Goal: Transaction & Acquisition: Download file/media

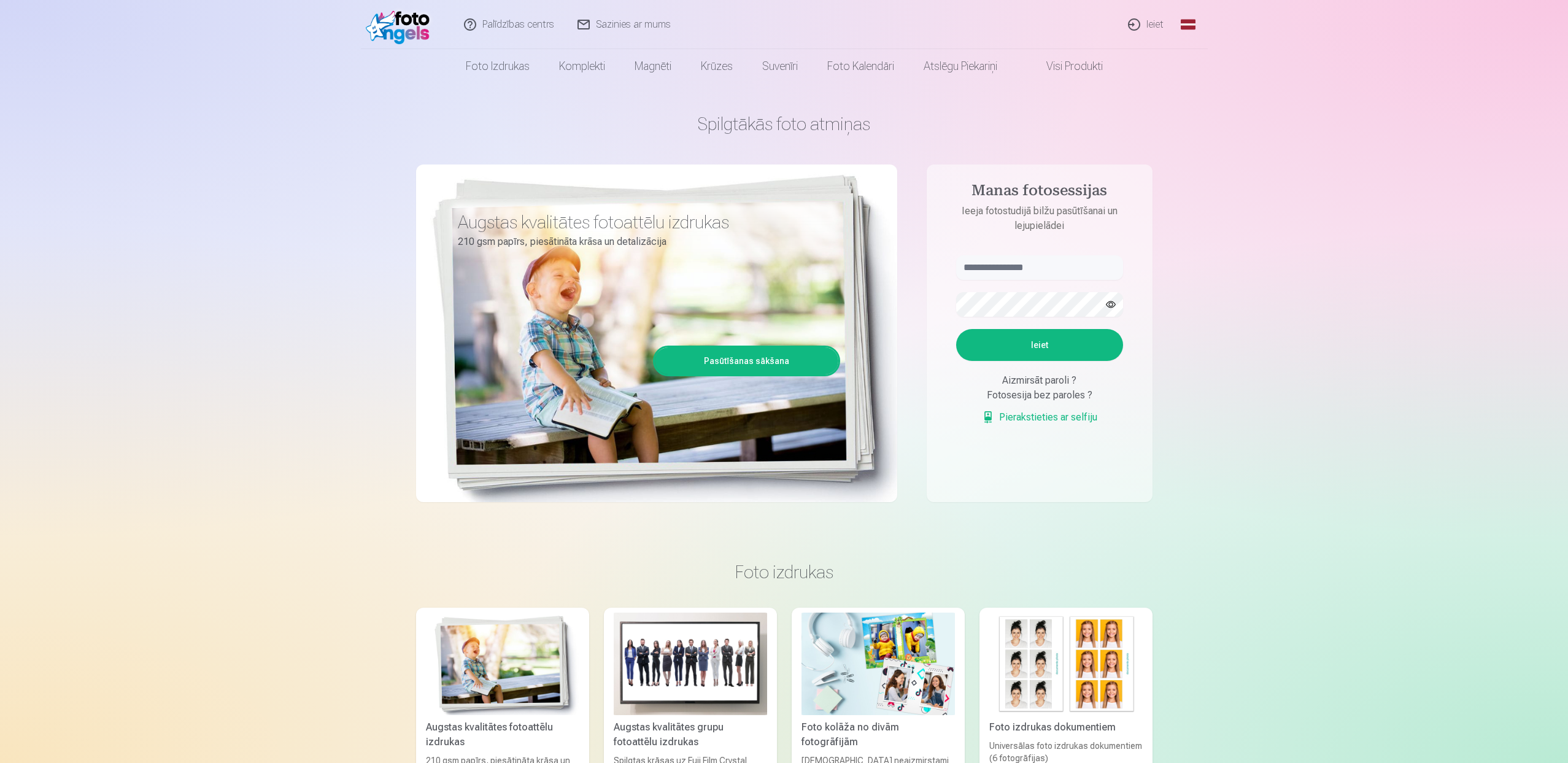
click at [1189, 20] on link "Global" at bounding box center [1188, 25] width 25 height 49
click at [1114, 101] on link "Russian (ru)" at bounding box center [1130, 105] width 144 height 25
click at [1015, 265] on input "text" at bounding box center [1040, 267] width 167 height 25
type input "*"
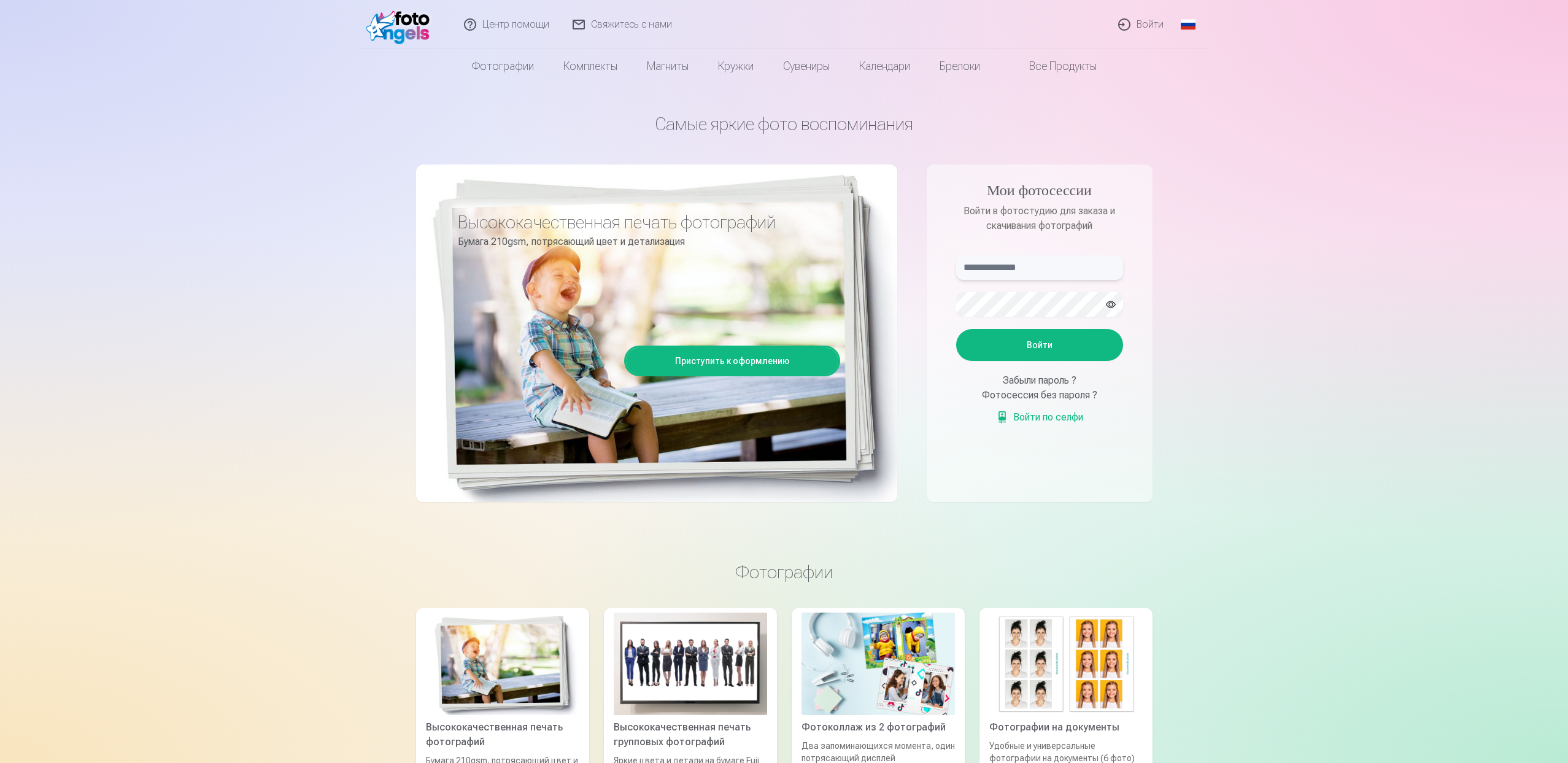
type input "*"
type input "**********"
click at [1038, 331] on button "Войти" at bounding box center [1040, 345] width 167 height 32
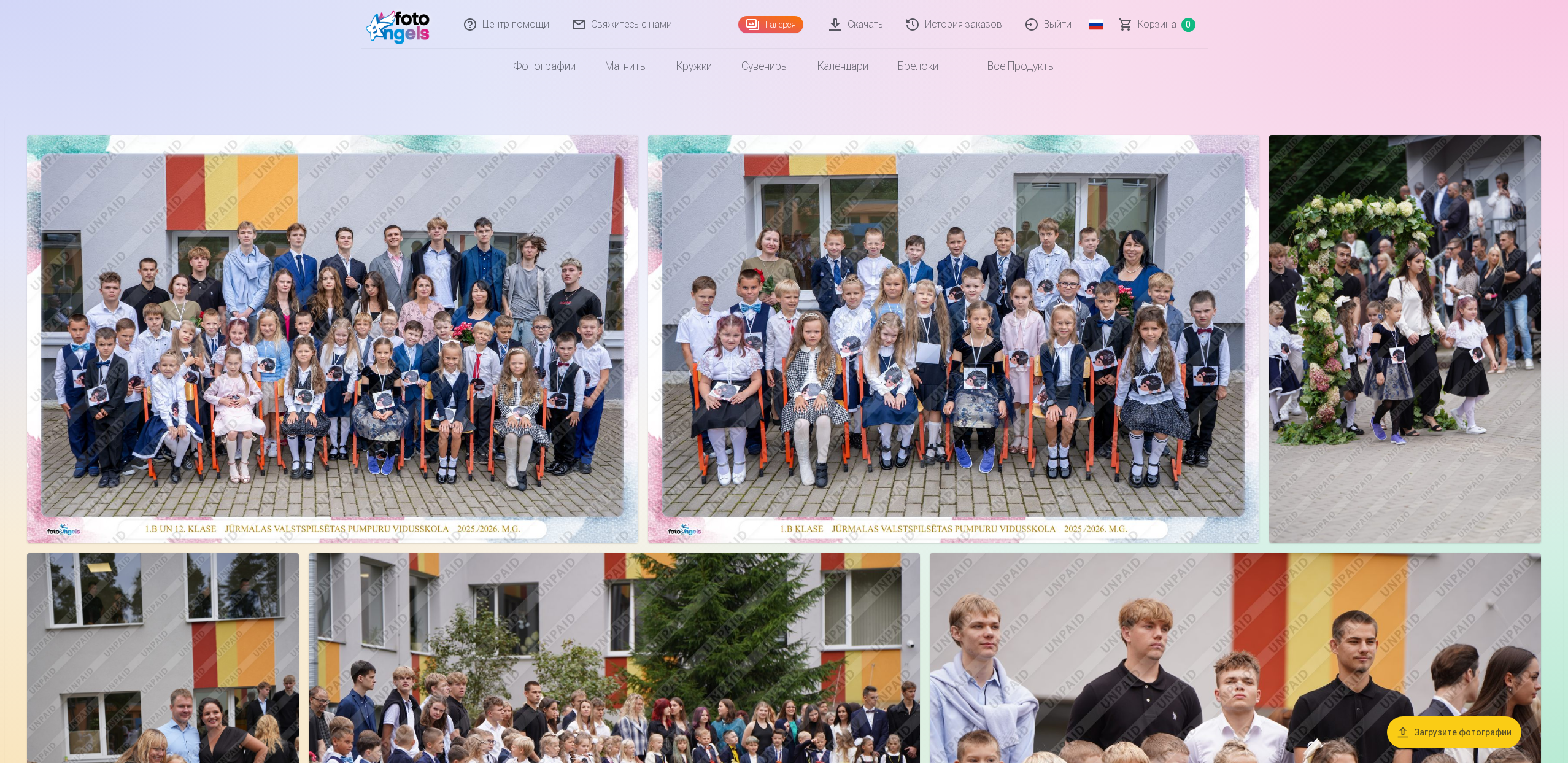
click at [319, 279] on img at bounding box center [332, 339] width 611 height 408
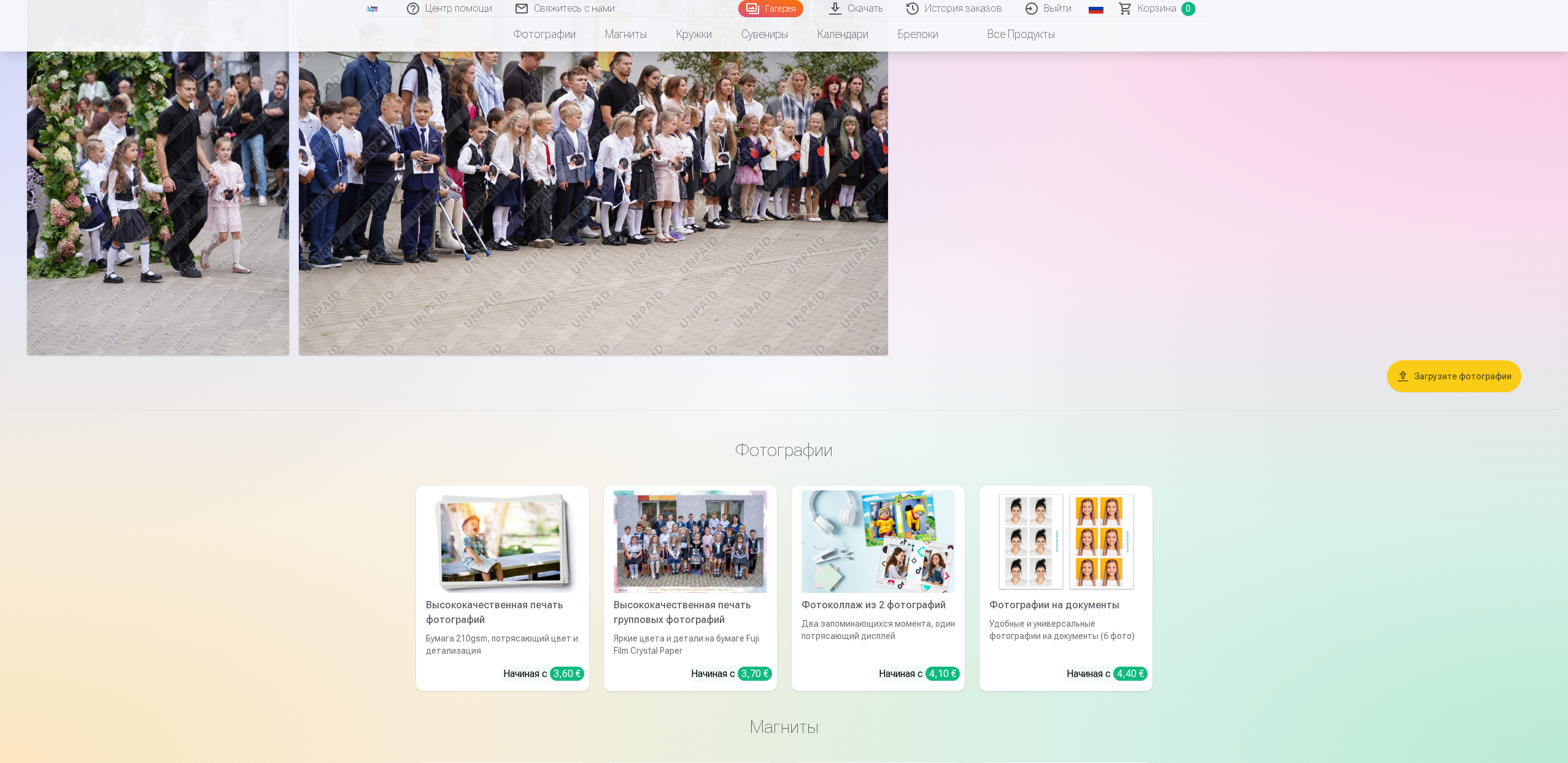
scroll to position [1038, 0]
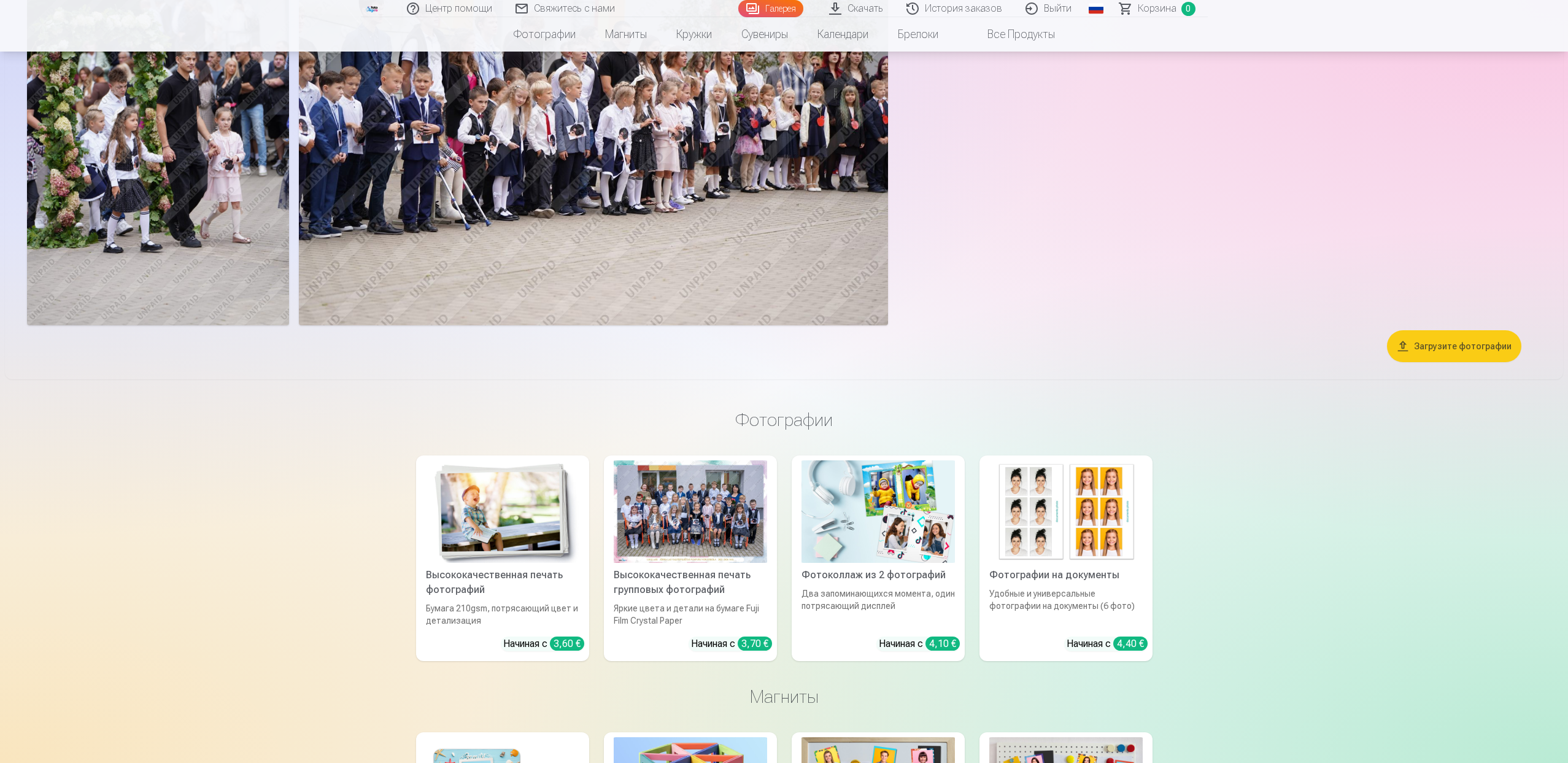
click at [1440, 343] on button "Загрузите фотографии" at bounding box center [1454, 347] width 134 height 32
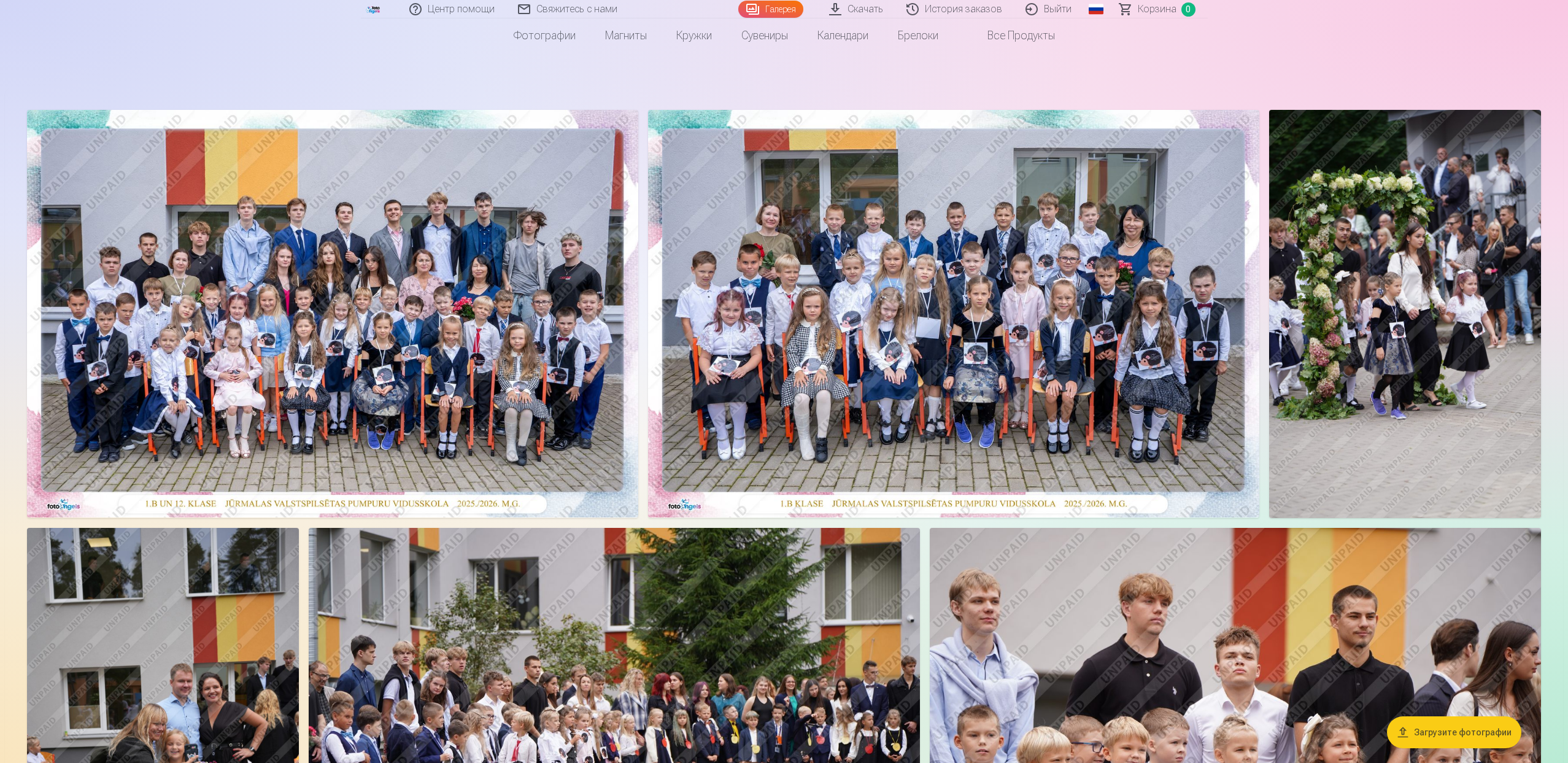
scroll to position [0, 0]
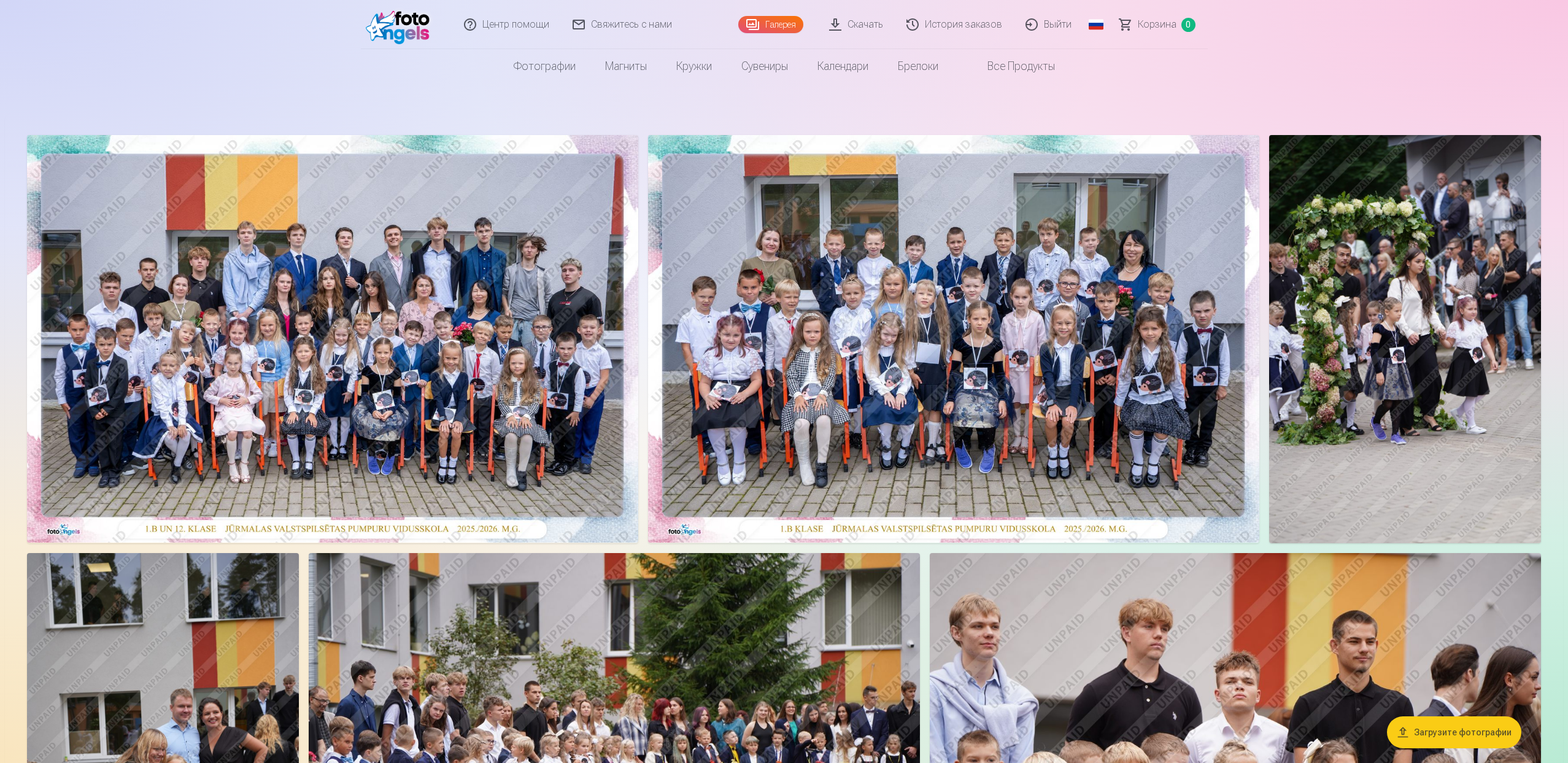
click at [373, 279] on img at bounding box center [332, 339] width 611 height 408
click at [753, 263] on img at bounding box center [953, 339] width 611 height 408
click at [1392, 239] on img at bounding box center [1405, 339] width 272 height 409
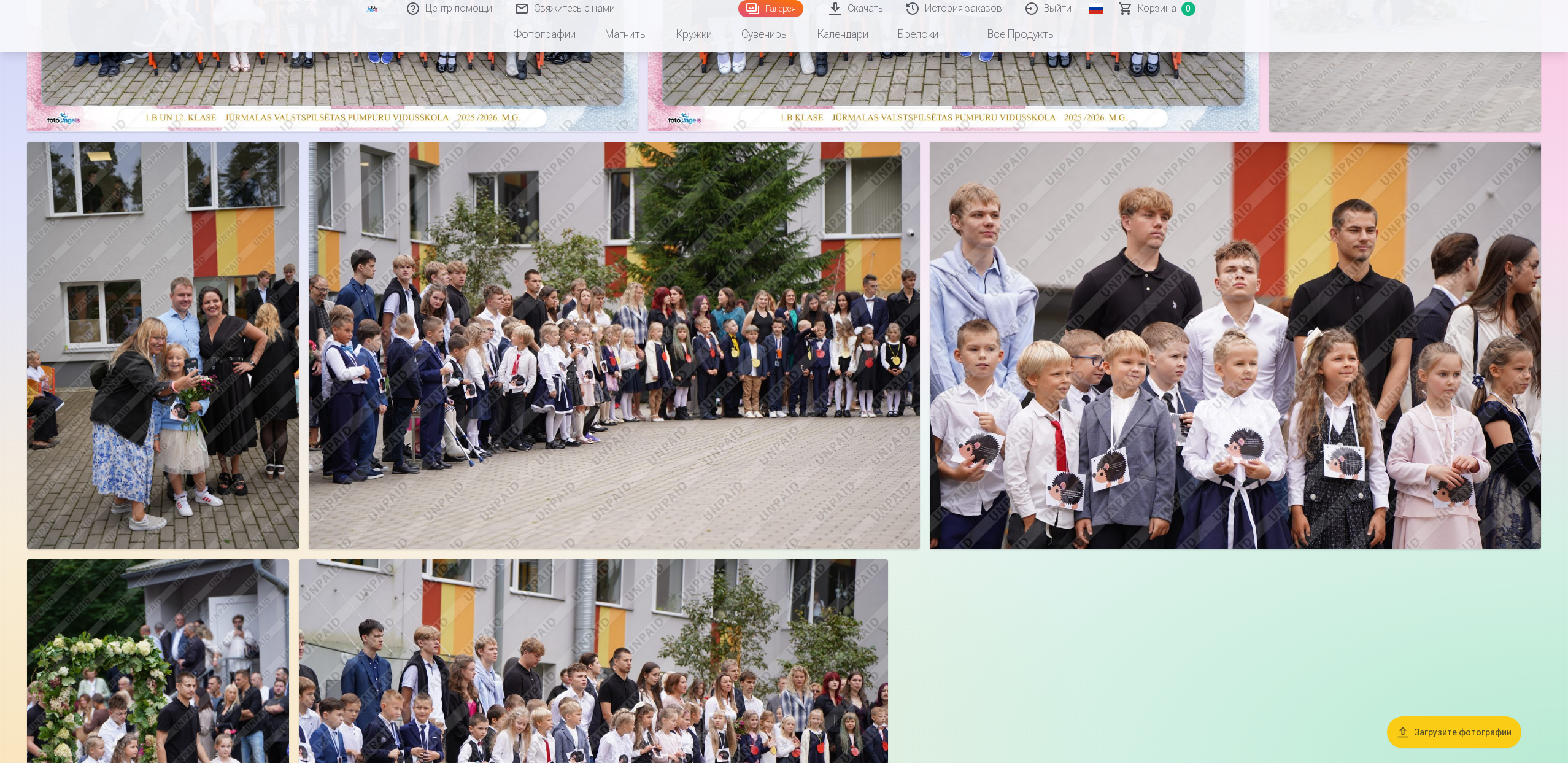
scroll to position [413, 0]
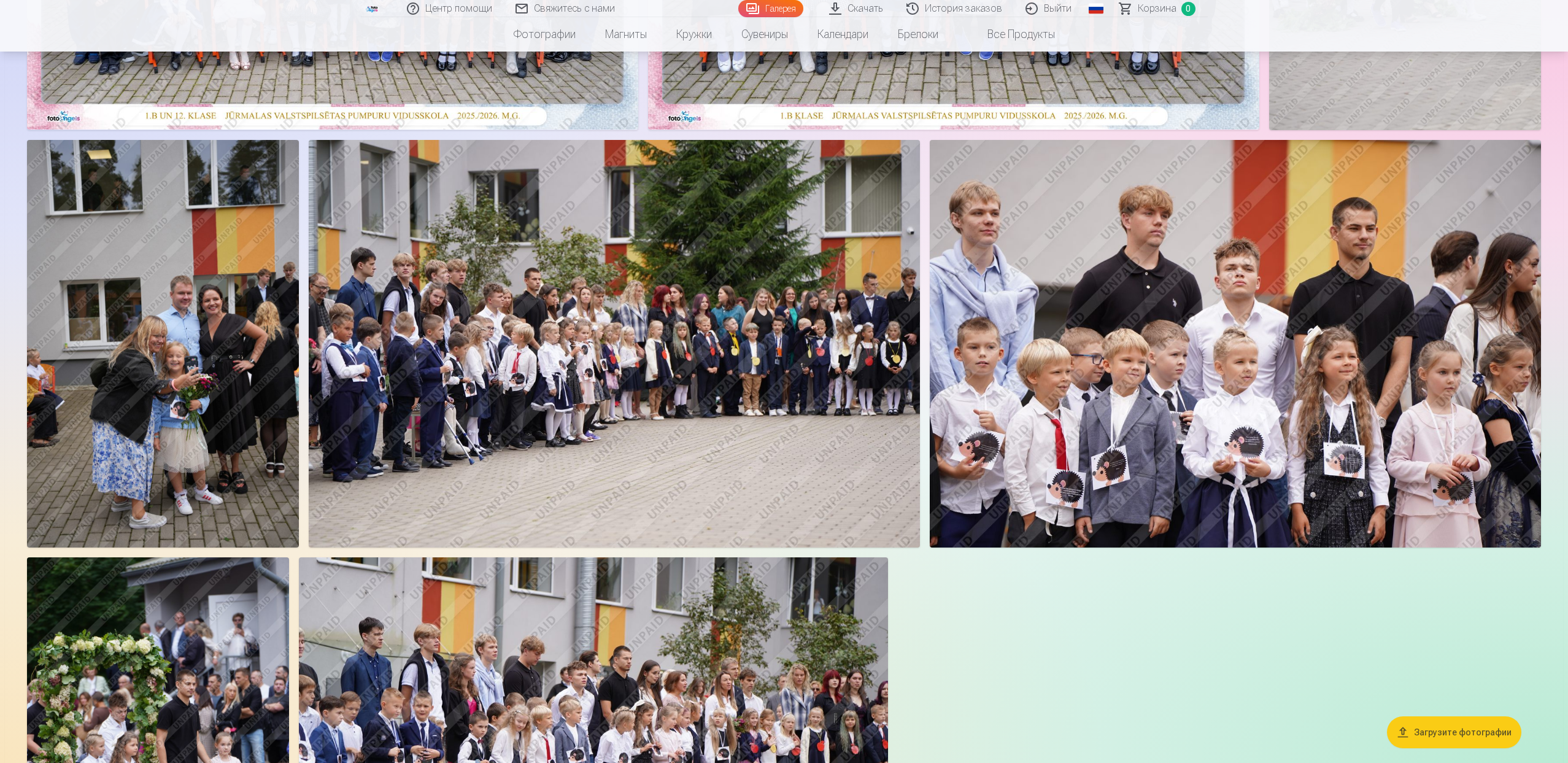
click at [231, 310] on img at bounding box center [163, 343] width 272 height 408
click at [435, 285] on img at bounding box center [614, 343] width 611 height 408
click at [1041, 310] on img at bounding box center [1234, 343] width 611 height 408
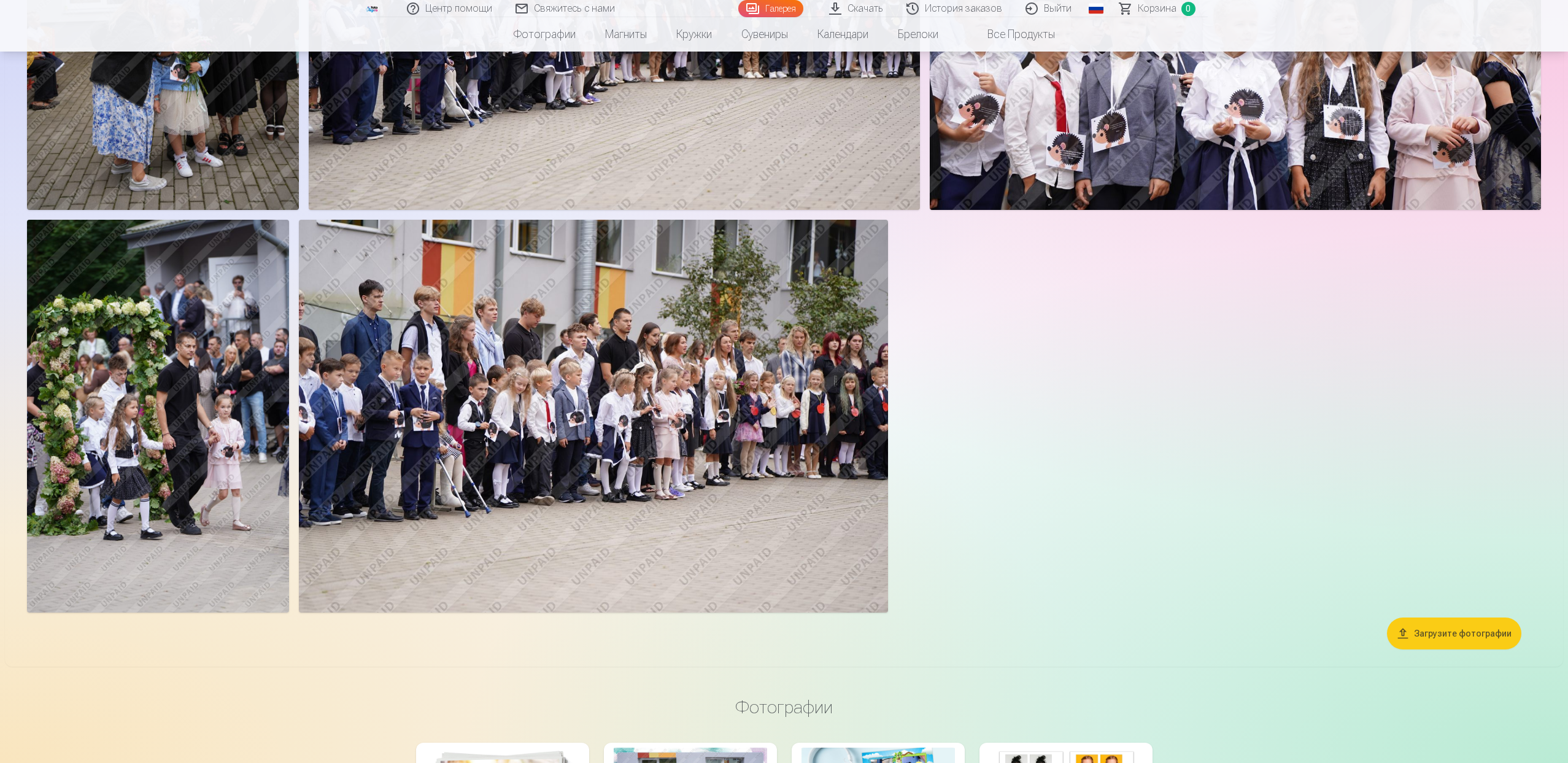
click at [187, 360] on img at bounding box center [158, 416] width 262 height 393
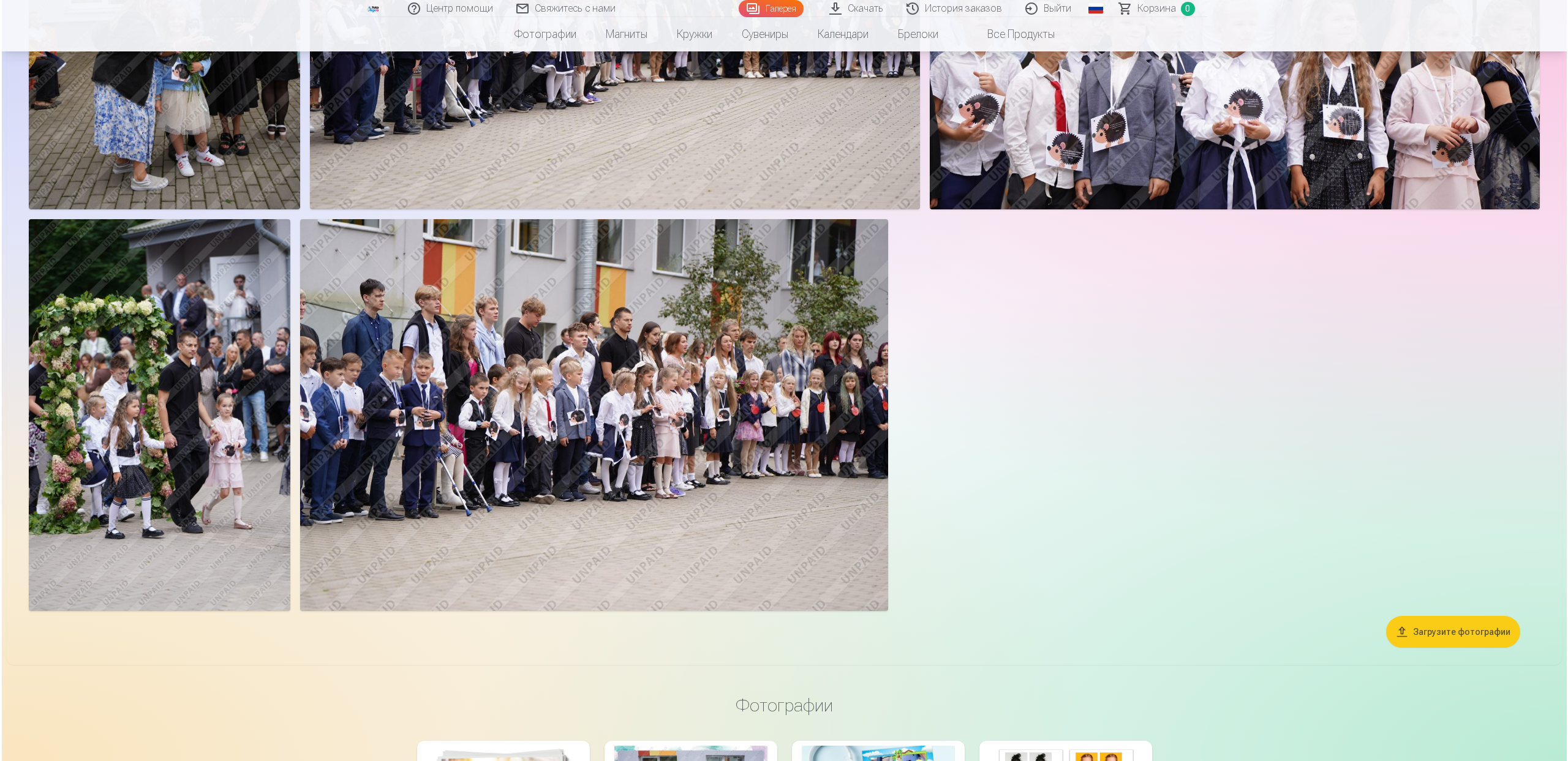
scroll to position [750, 0]
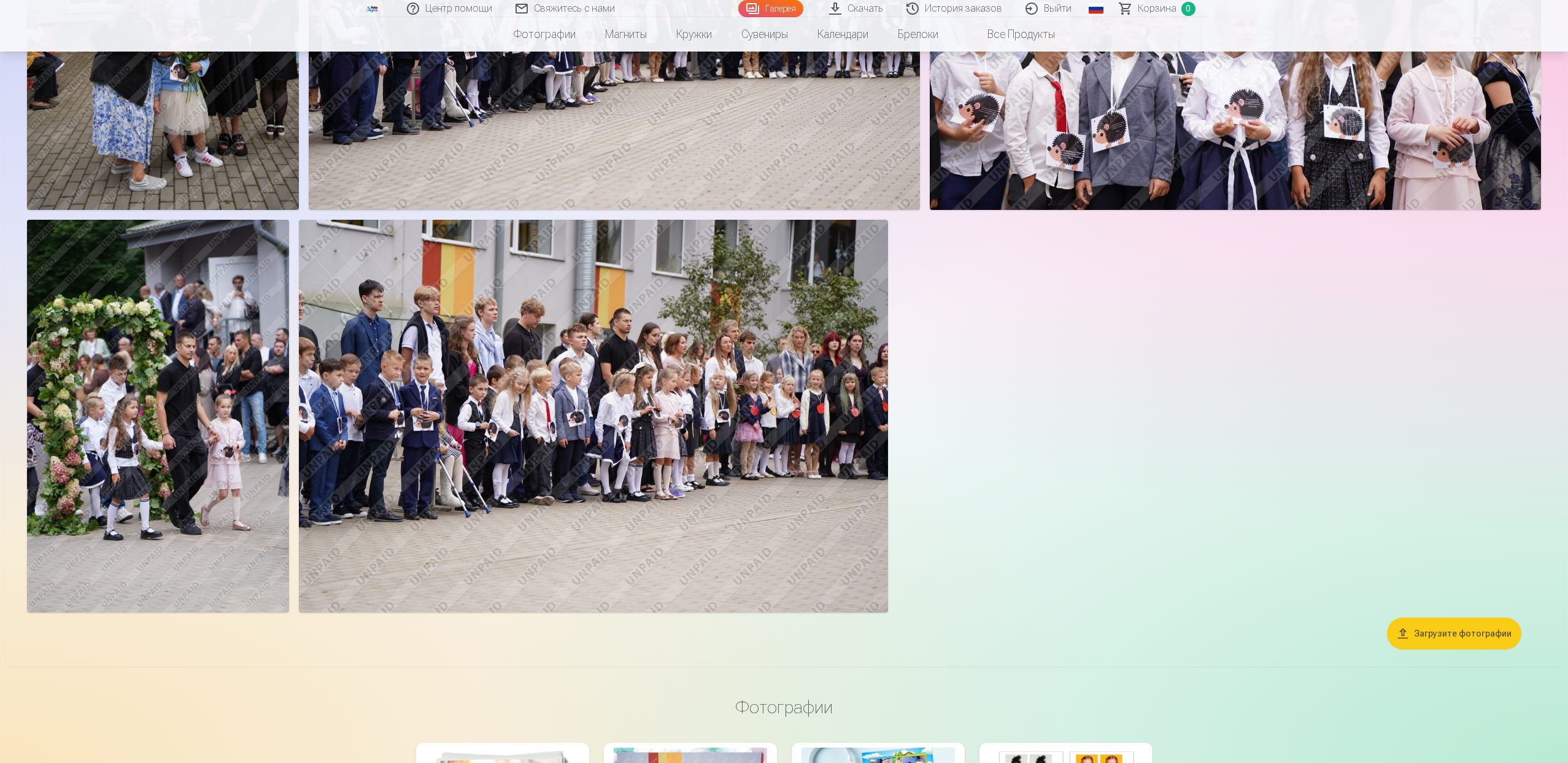
click at [481, 368] on img at bounding box center [593, 416] width 589 height 393
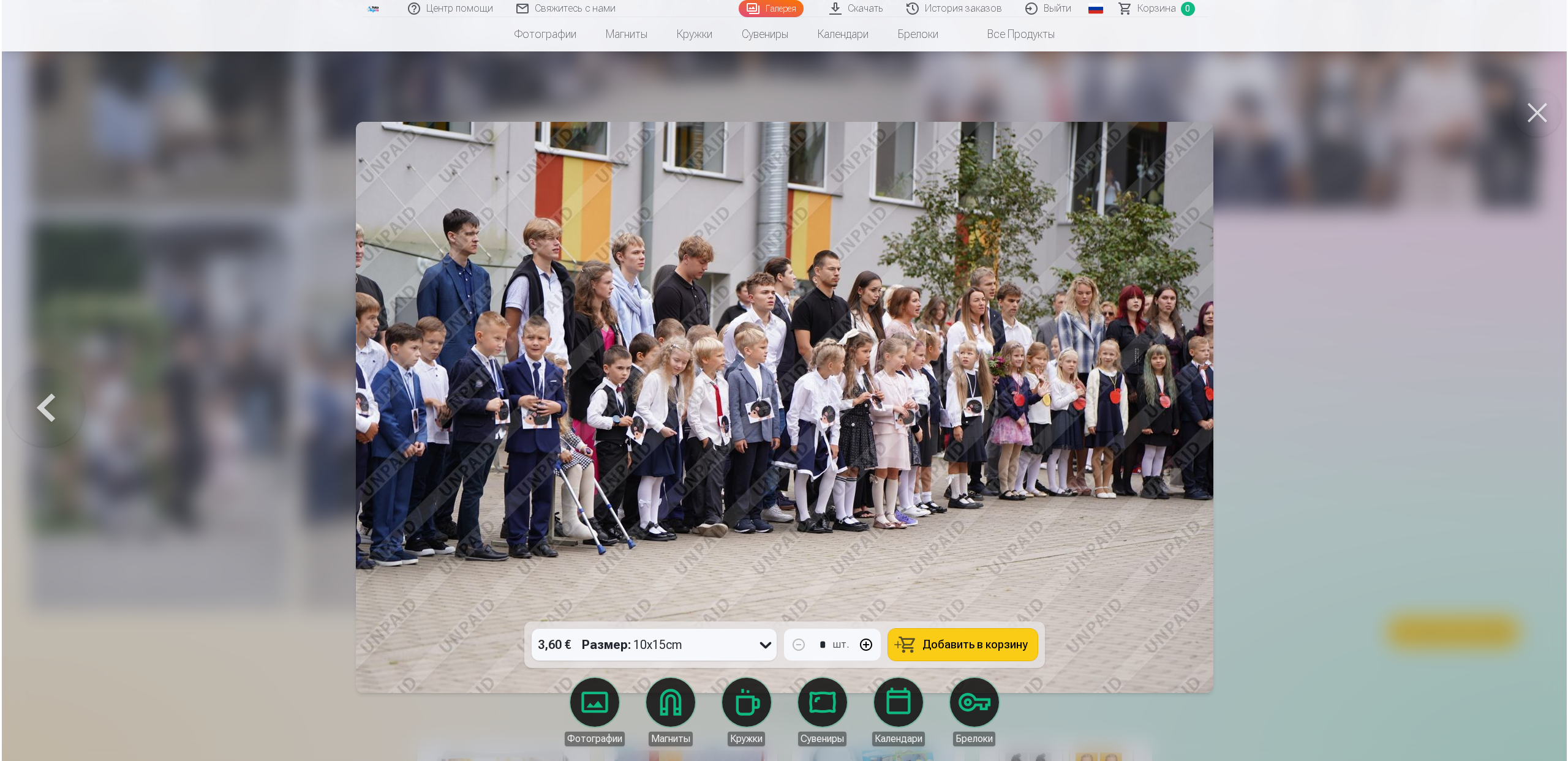
scroll to position [750, 0]
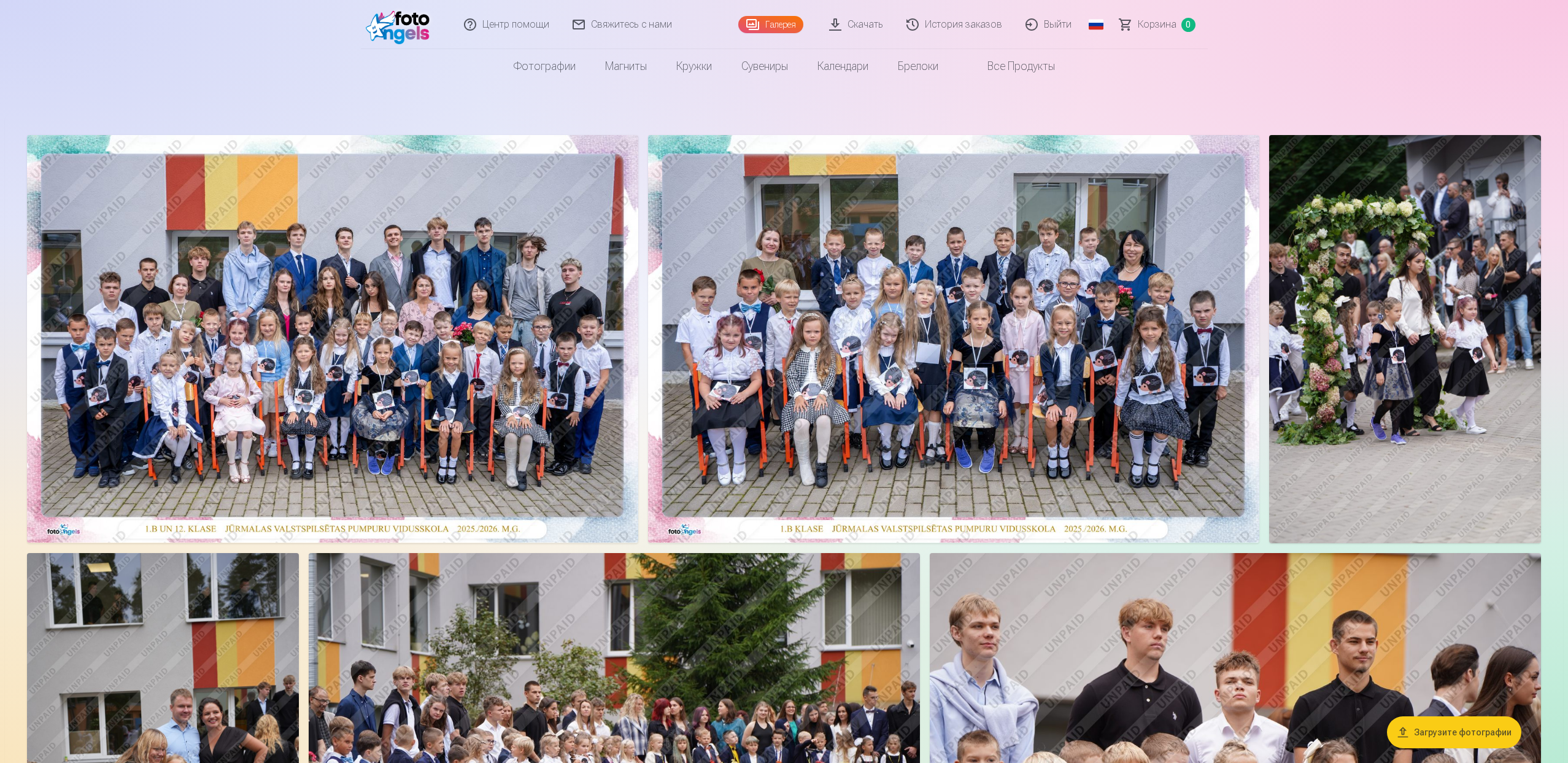
click at [265, 333] on img at bounding box center [332, 339] width 611 height 408
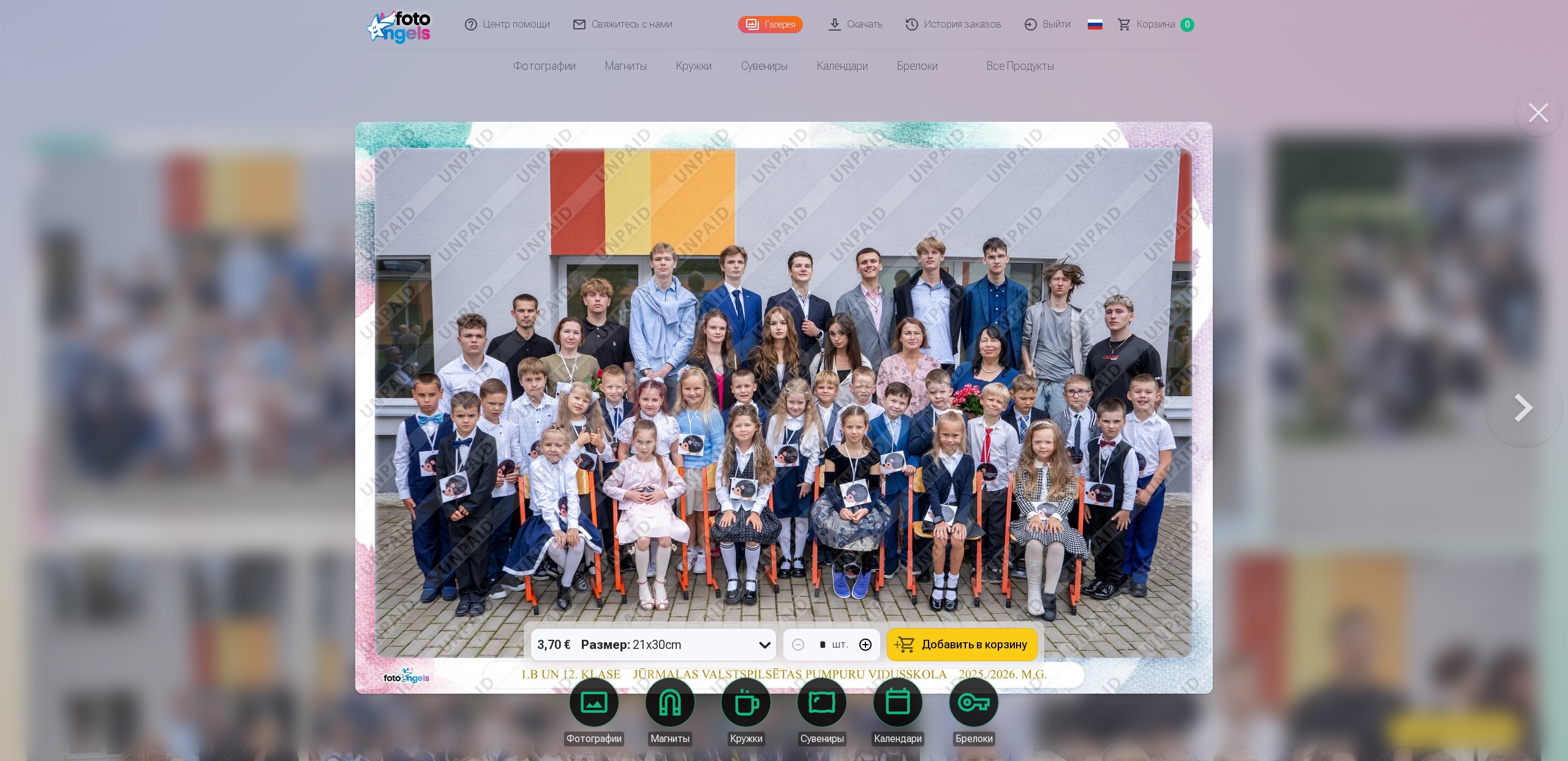
click at [1543, 407] on button at bounding box center [1524, 407] width 78 height 403
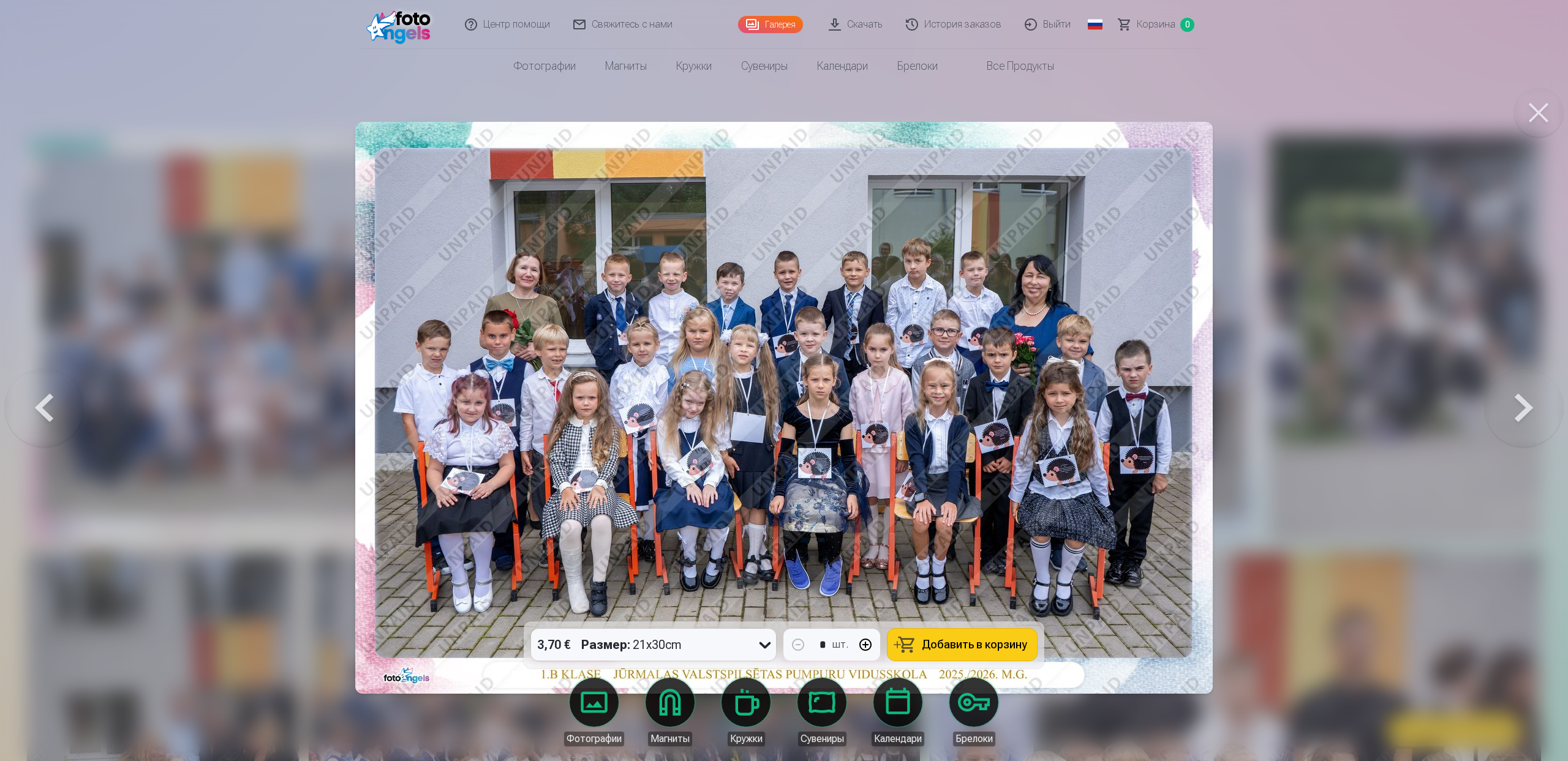
click at [1543, 407] on button at bounding box center [1524, 407] width 78 height 403
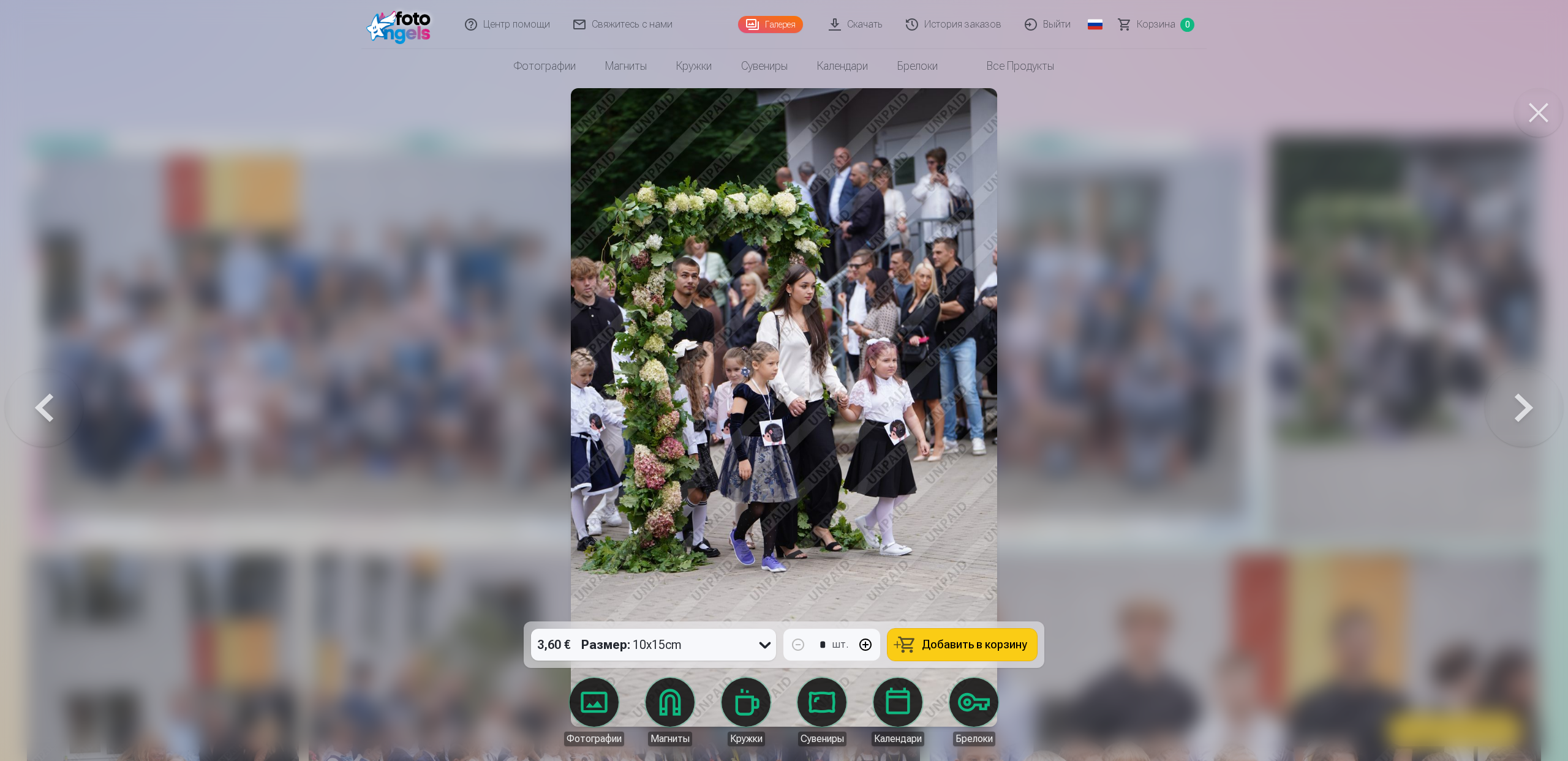
click at [1543, 407] on button at bounding box center [1524, 407] width 78 height 403
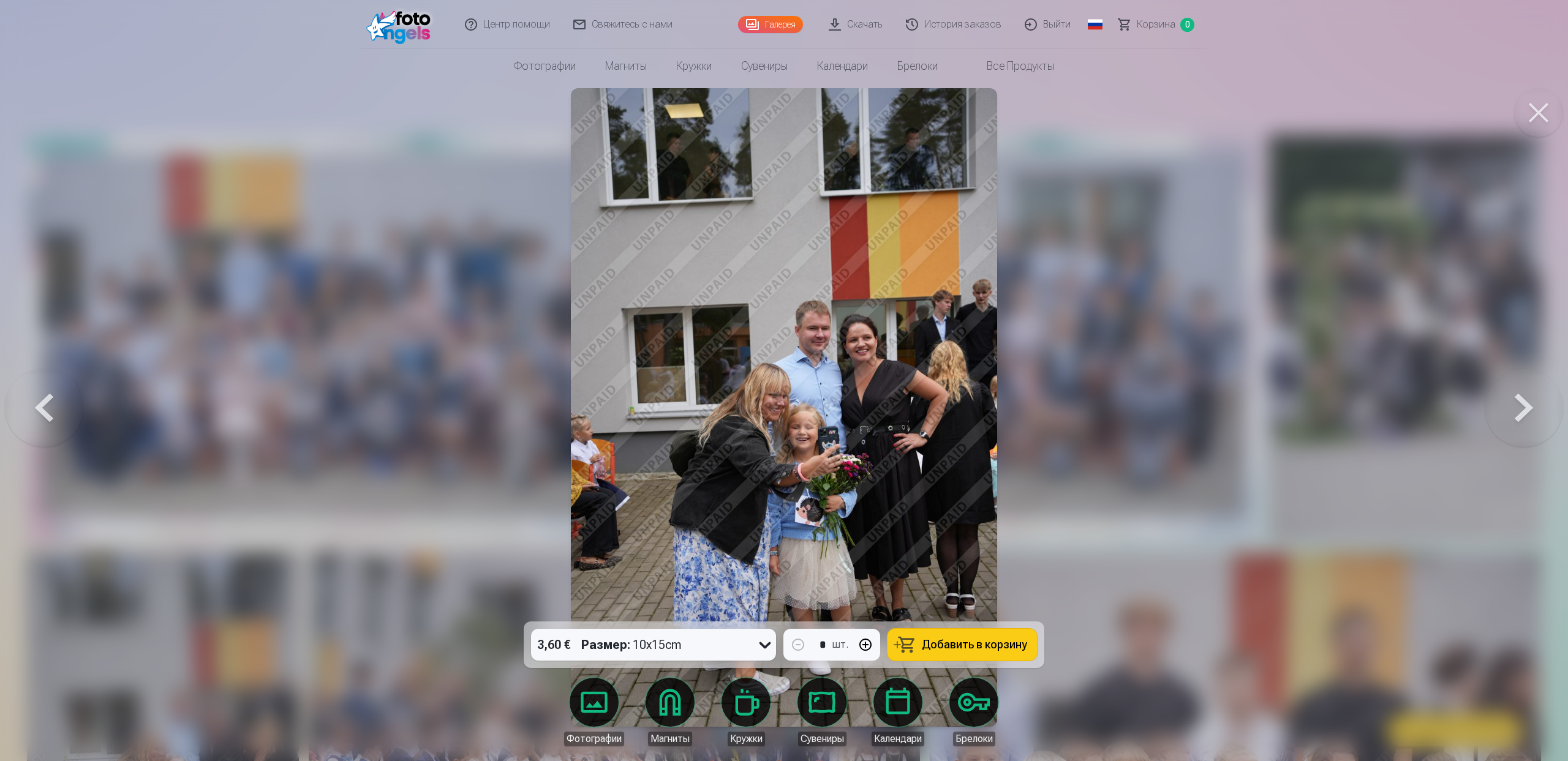
click at [1543, 407] on button at bounding box center [1524, 407] width 78 height 403
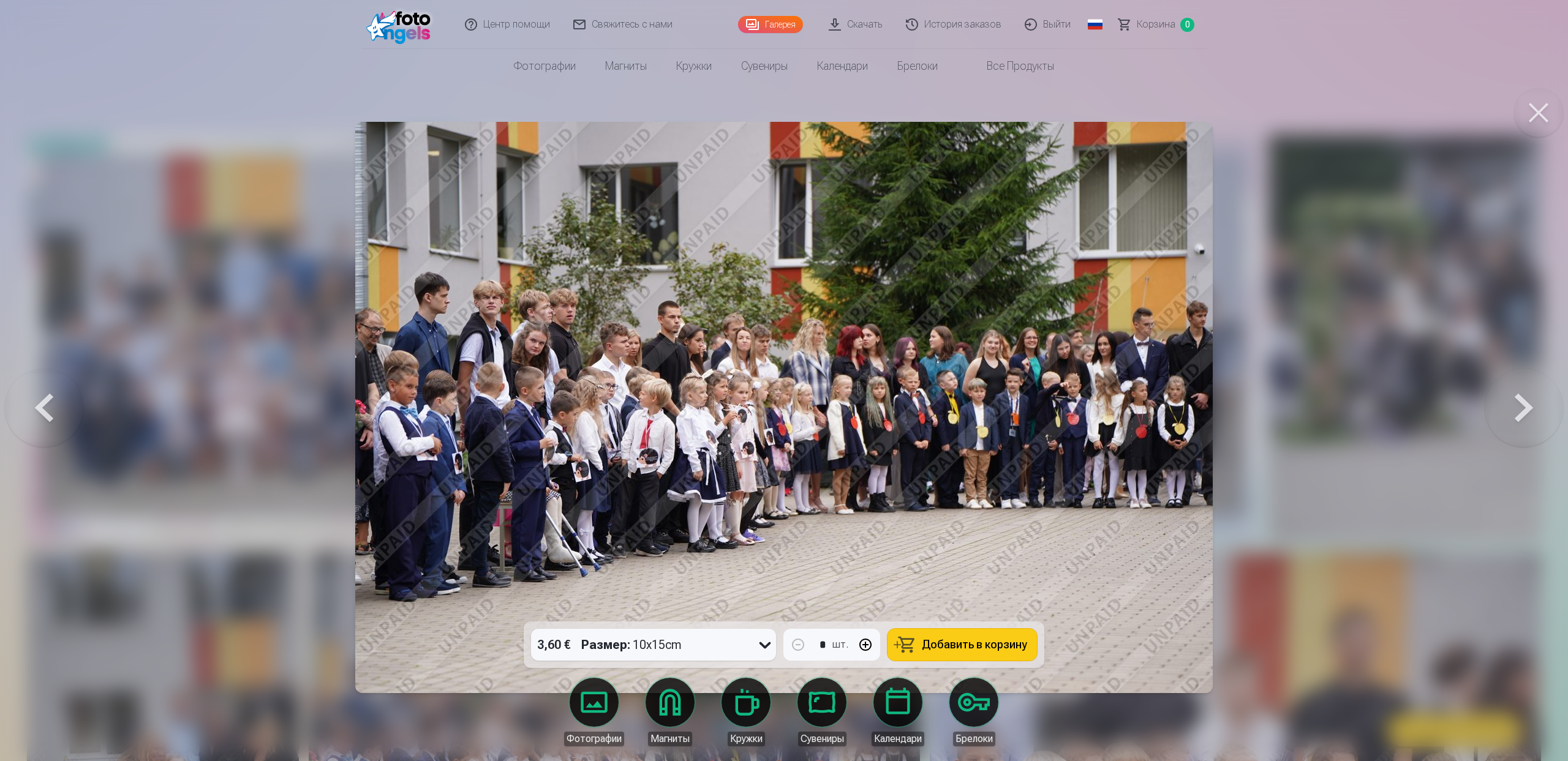
click at [1543, 407] on button at bounding box center [1524, 407] width 78 height 403
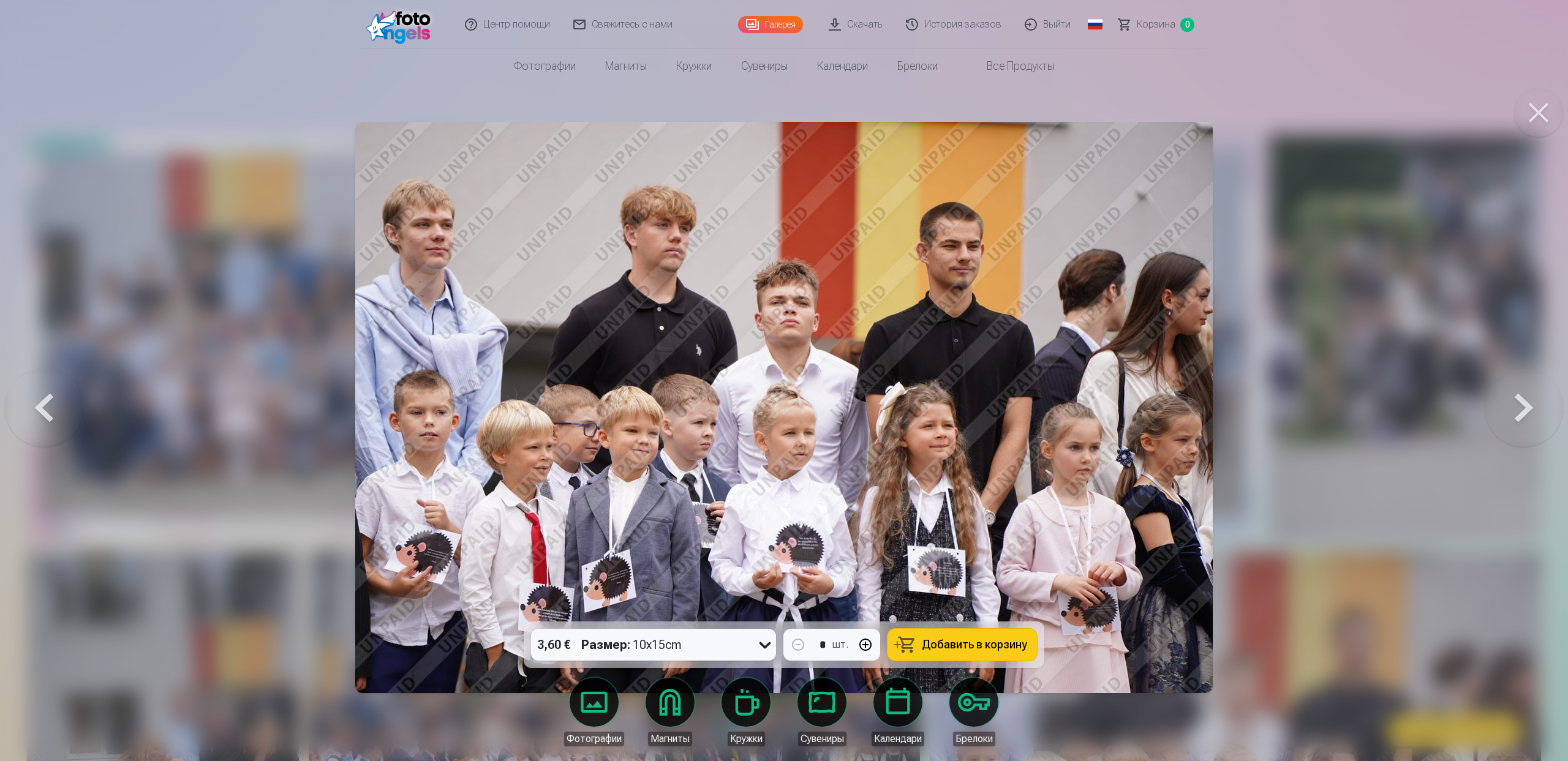
click at [1543, 407] on button at bounding box center [1524, 407] width 78 height 403
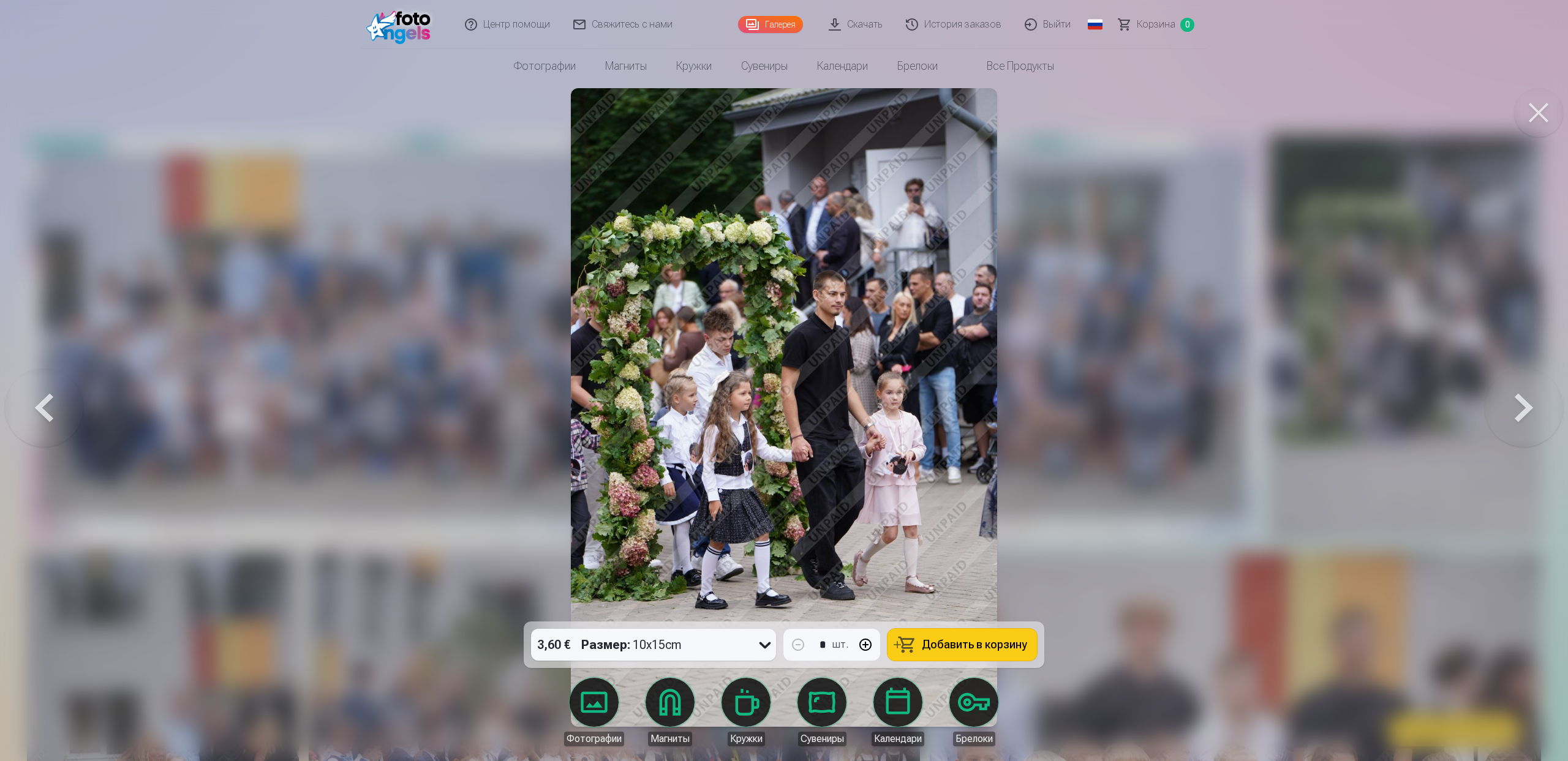
click at [1543, 407] on button at bounding box center [1524, 407] width 78 height 403
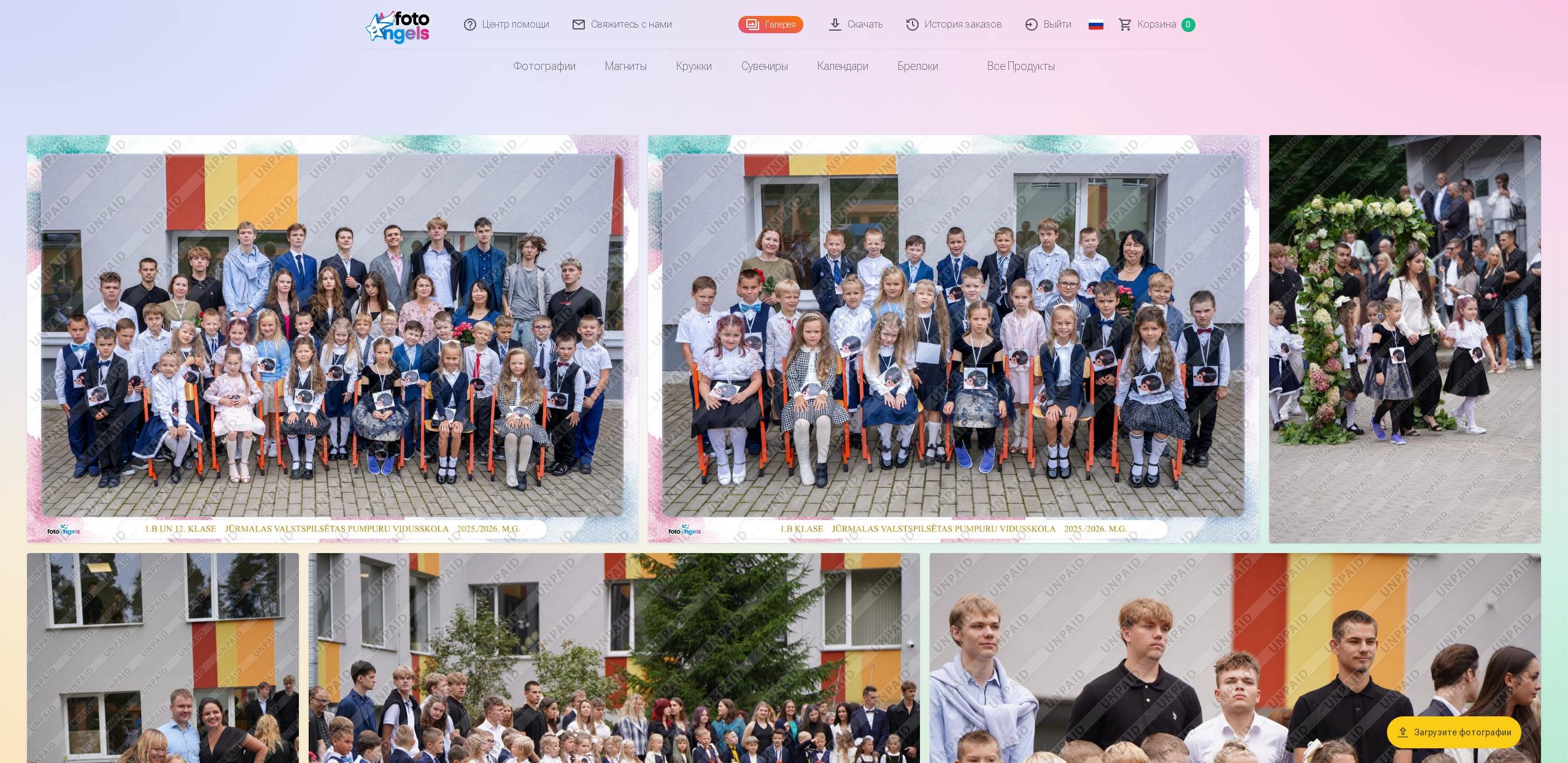
click at [400, 227] on img at bounding box center [332, 339] width 611 height 408
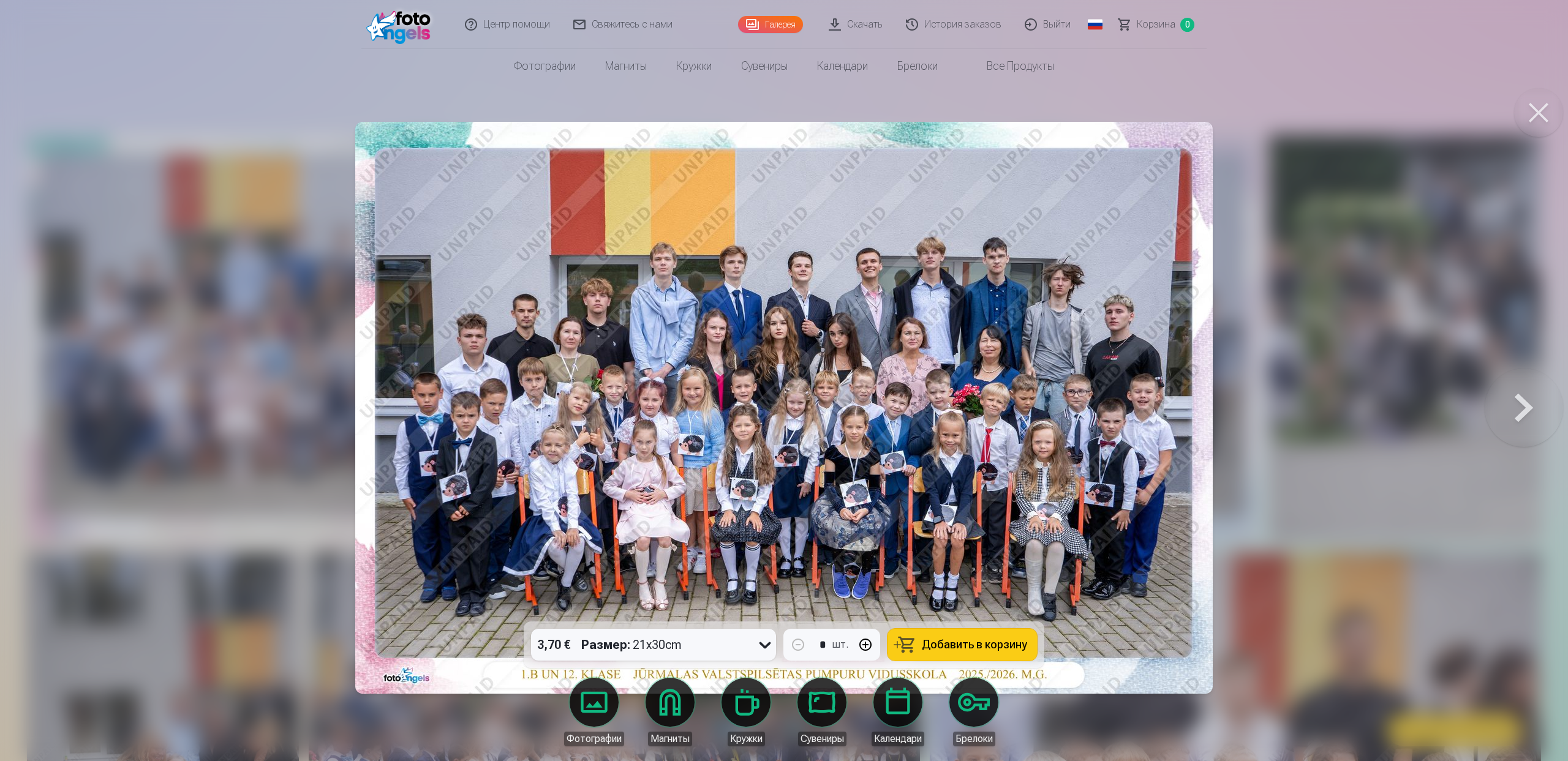
click at [680, 648] on div "Размер : 21x30cm" at bounding box center [631, 644] width 101 height 32
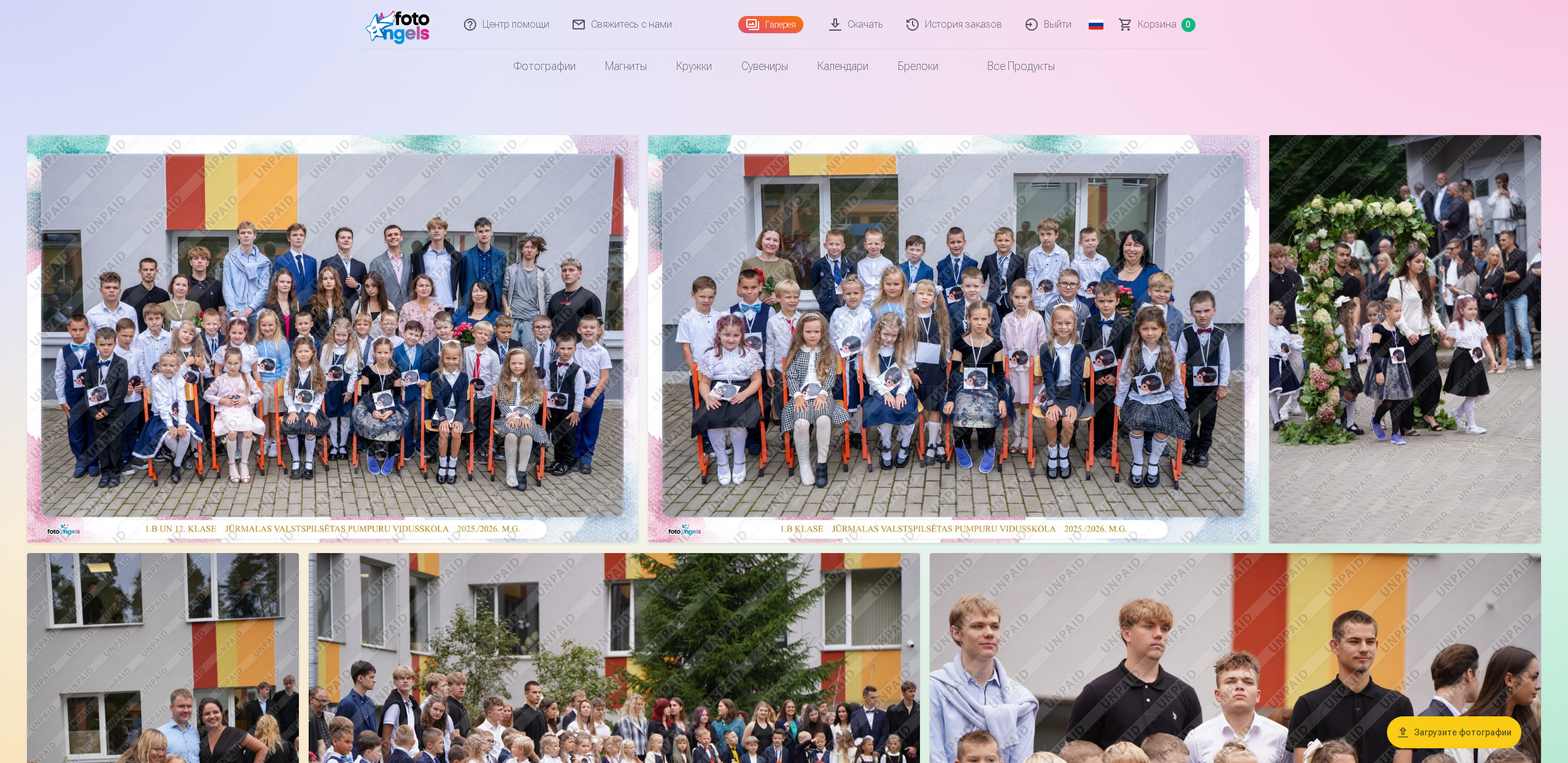
click at [812, 425] on img at bounding box center [953, 339] width 611 height 408
click at [865, 25] on link "Скачать" at bounding box center [856, 25] width 77 height 49
